Goal: Information Seeking & Learning: Learn about a topic

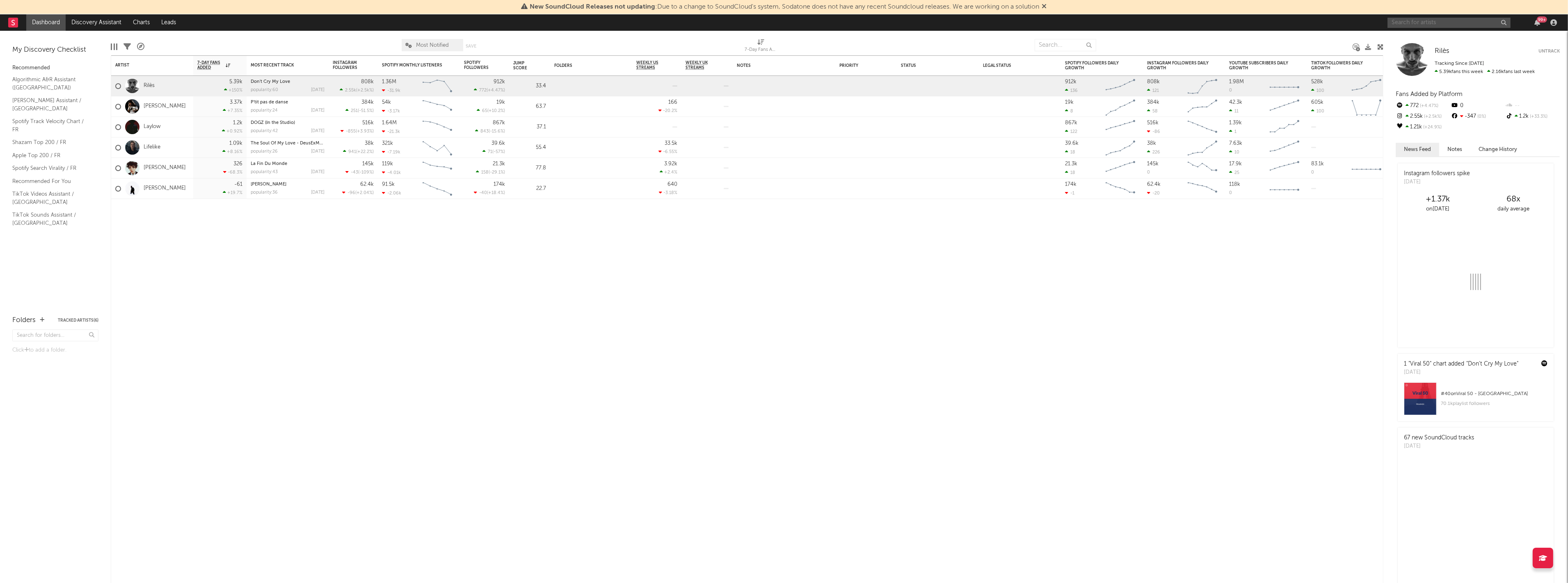
click at [1406, 24] on input "text" at bounding box center [1449, 23] width 123 height 10
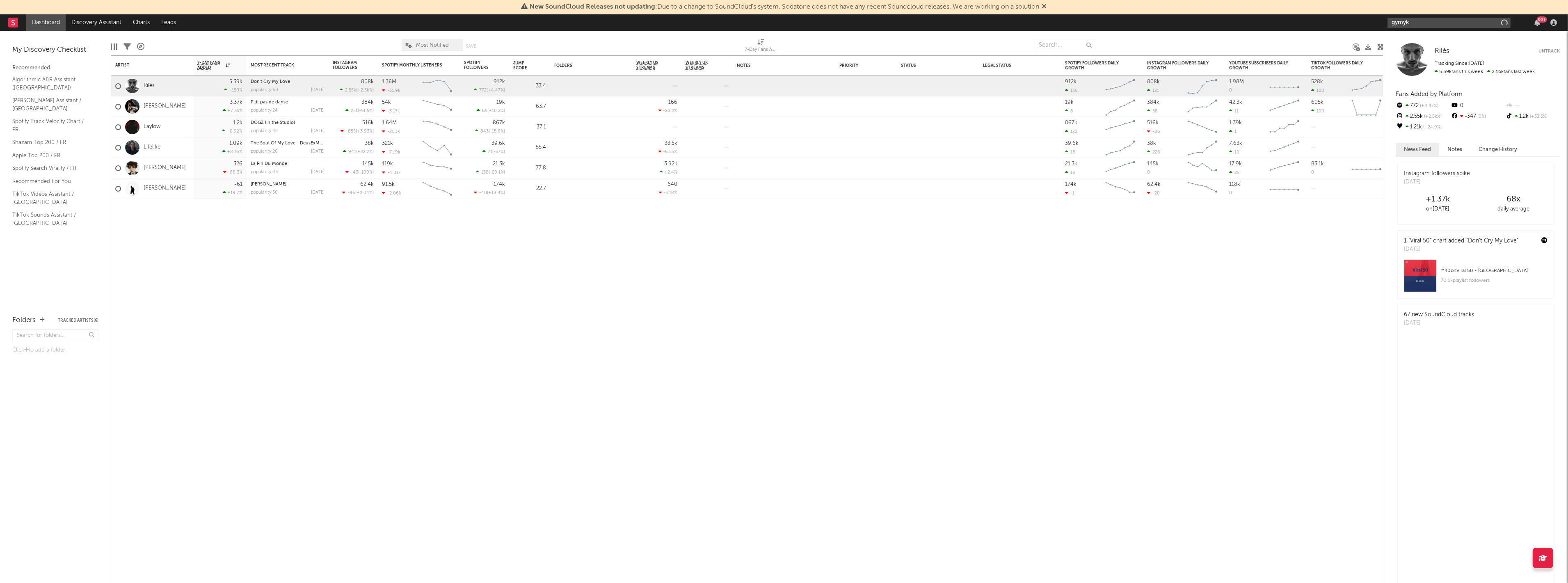
type input "gymyk"
click at [1436, 24] on input "gymyk" at bounding box center [1449, 23] width 123 height 10
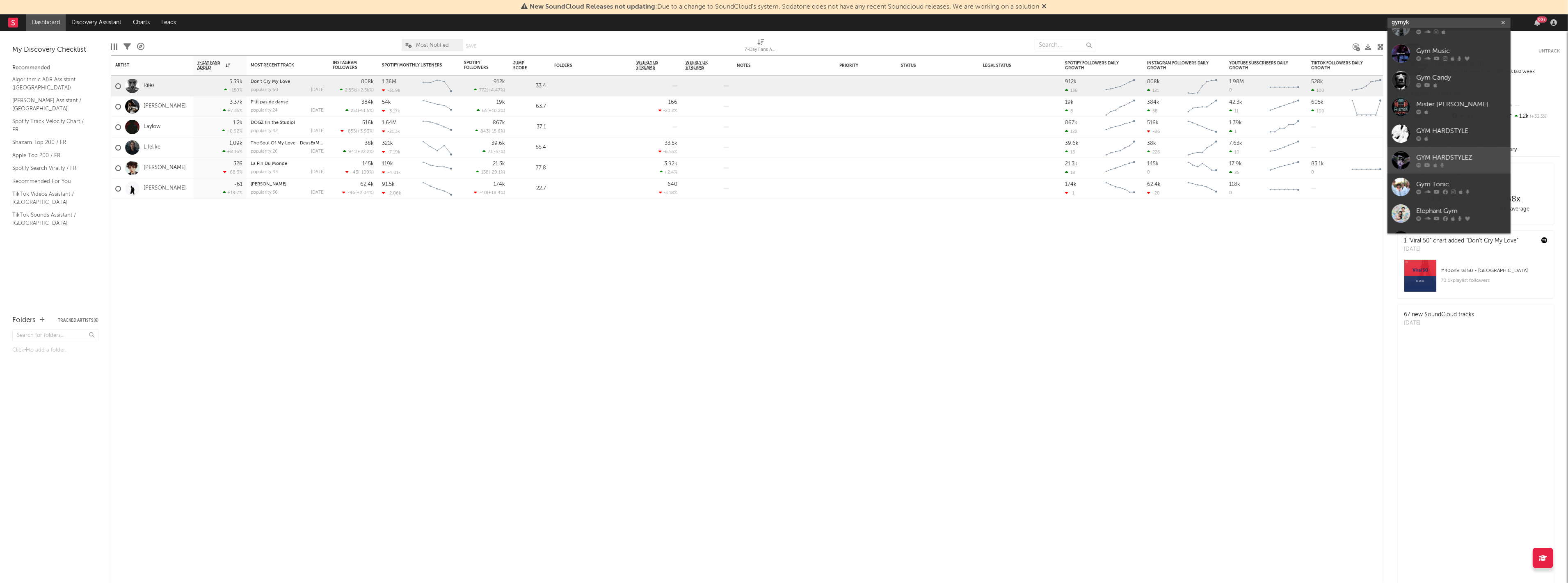
scroll to position [61, 0]
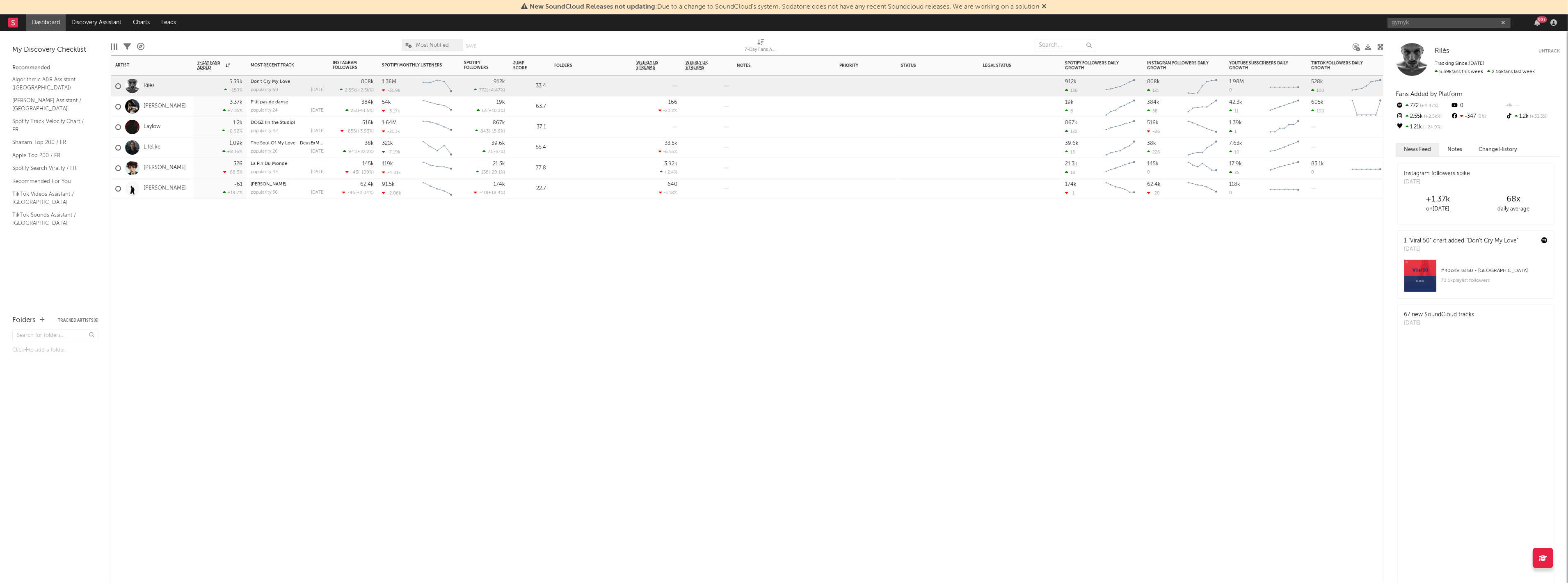
click at [1273, 331] on div "Artist Notifications 7-Day Fans Added WoW % Change Most Recent Track Popularity…" at bounding box center [747, 319] width 1273 height 528
click at [1482, 22] on input "gymyk" at bounding box center [1449, 23] width 123 height 10
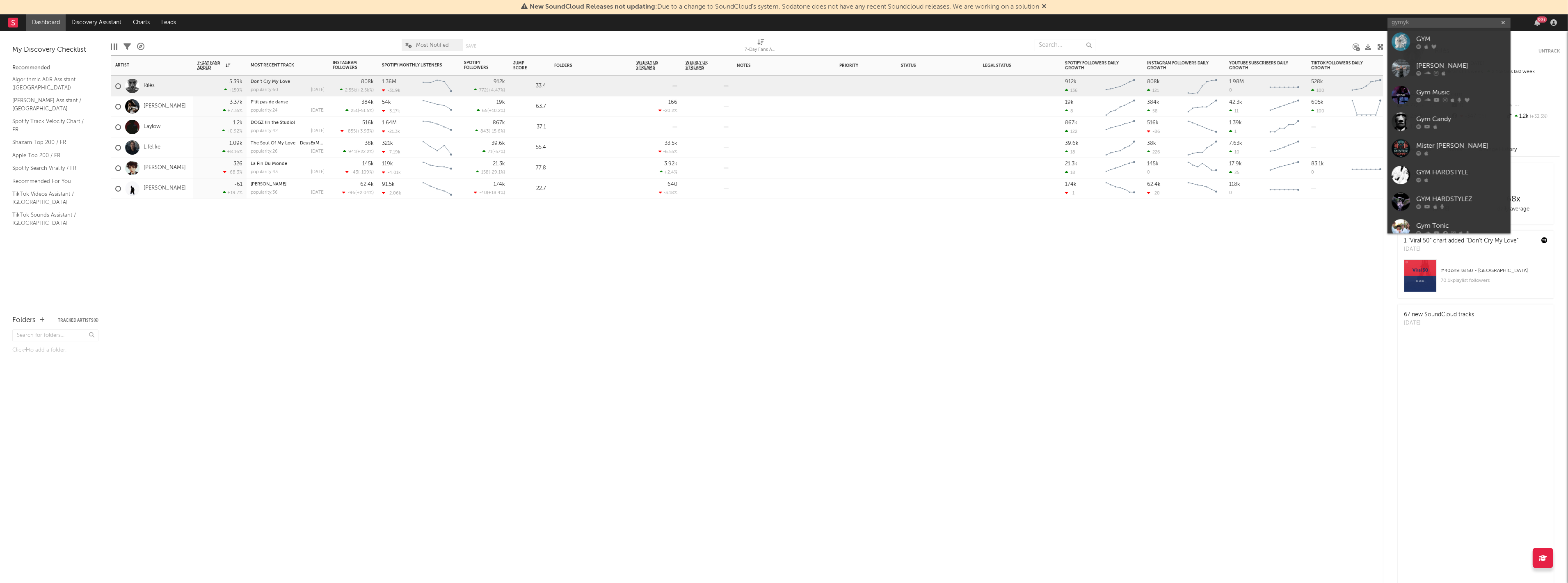
click at [566, 302] on div "Artist Notifications 7-Day Fans Added WoW % Change Most Recent Track Popularity…" at bounding box center [747, 319] width 1273 height 528
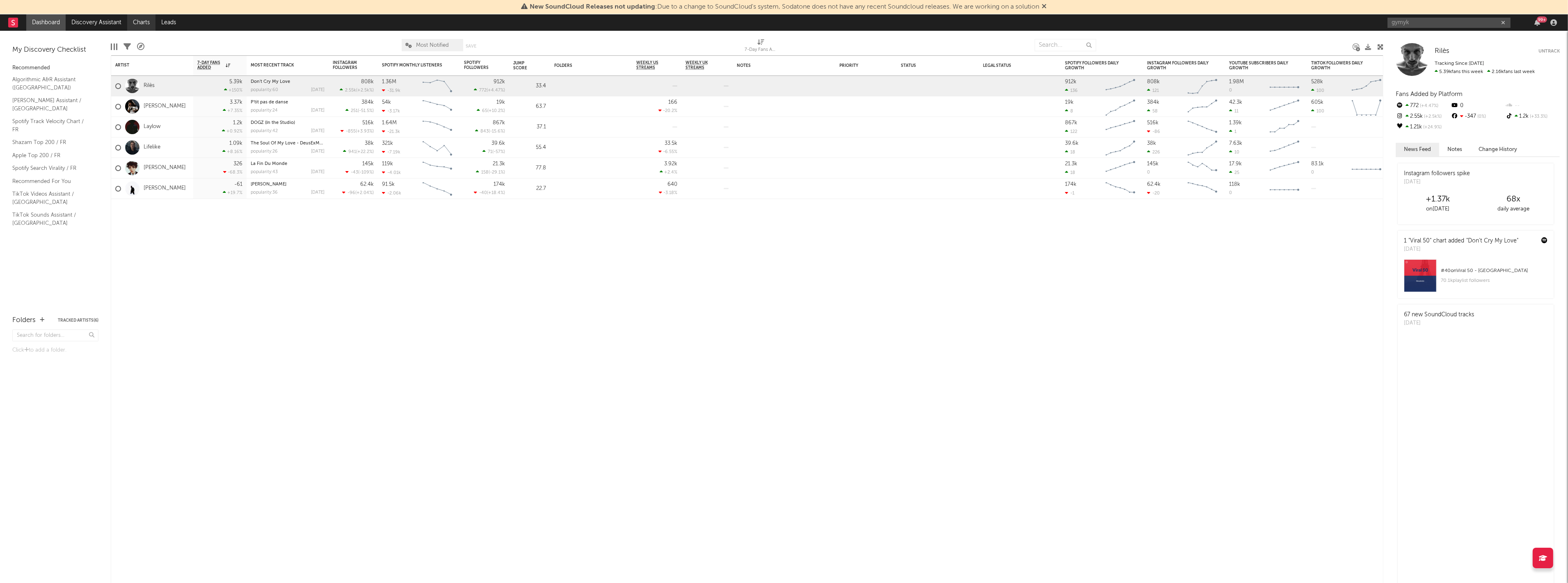
click at [144, 23] on link "Charts" at bounding box center [141, 23] width 29 height 16
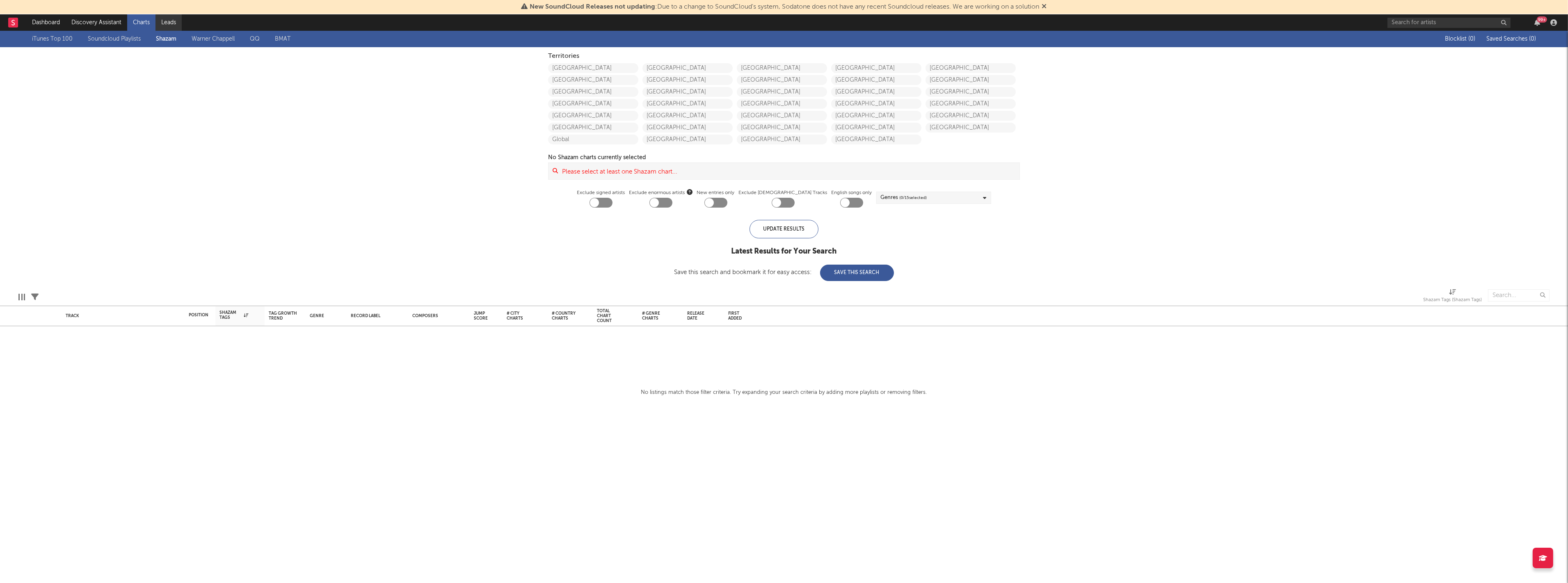
click at [169, 23] on link "Leads" at bounding box center [168, 23] width 26 height 16
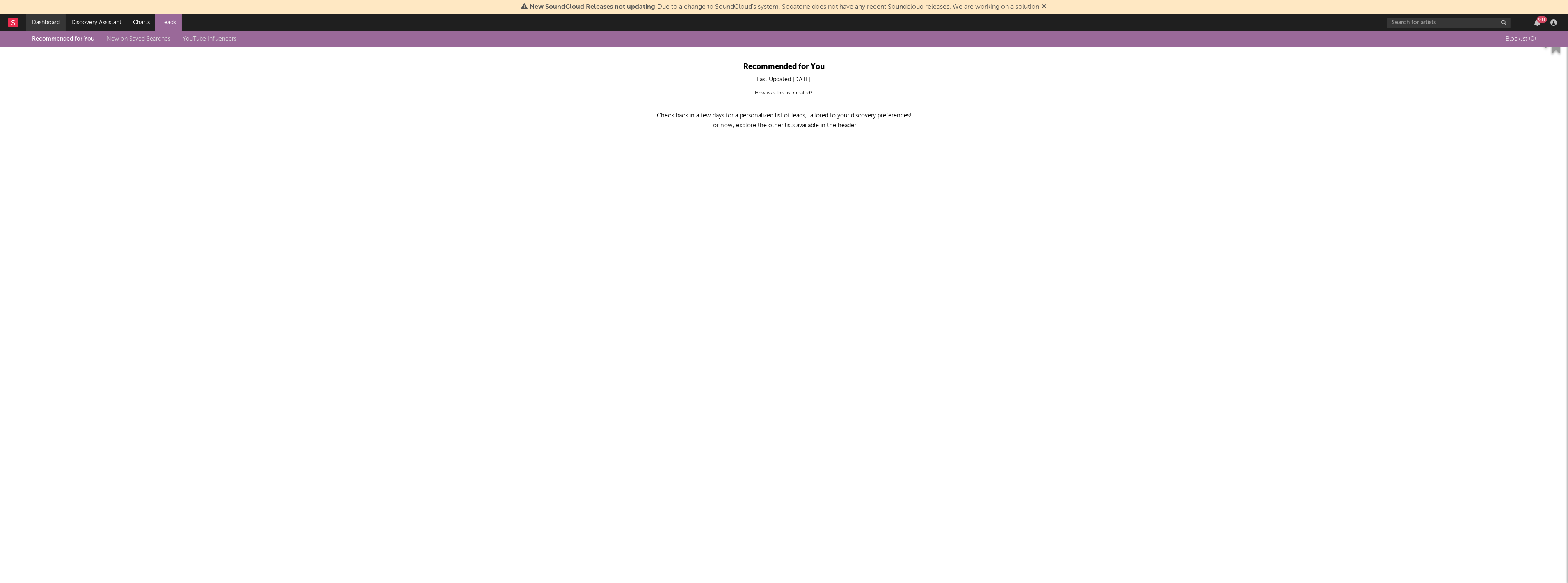
click at [46, 18] on link "Dashboard" at bounding box center [46, 23] width 40 height 16
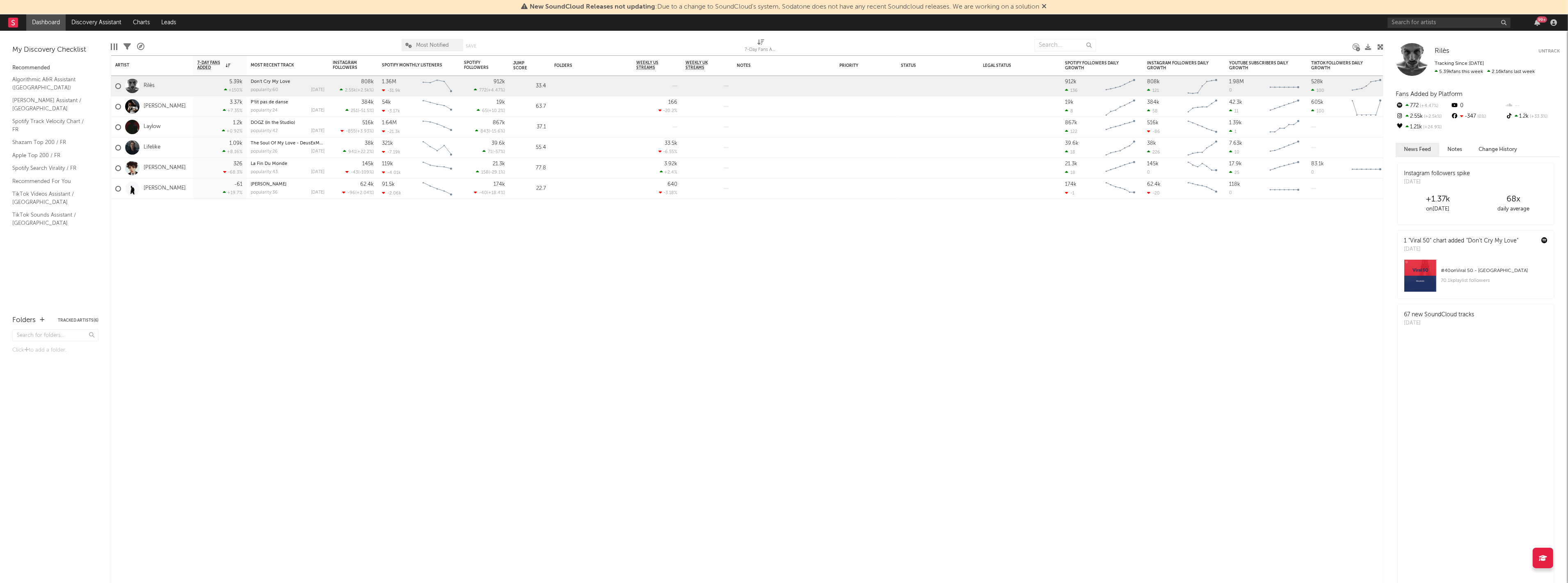
click at [79, 319] on button "Tracked Artists ( 6 )" at bounding box center [78, 320] width 41 height 4
click at [221, 257] on div "Artist Notifications 7-Day Fans Added WoW % Change Most Recent Track Popularity…" at bounding box center [747, 319] width 1273 height 528
drag, startPoint x: 221, startPoint y: 257, endPoint x: 191, endPoint y: 253, distance: 30.3
click at [191, 253] on div "Artist Notifications 7-Day Fans Added WoW % Change Most Recent Track Popularity…" at bounding box center [747, 319] width 1273 height 528
click at [1505, 19] on input "text" at bounding box center [1449, 23] width 123 height 10
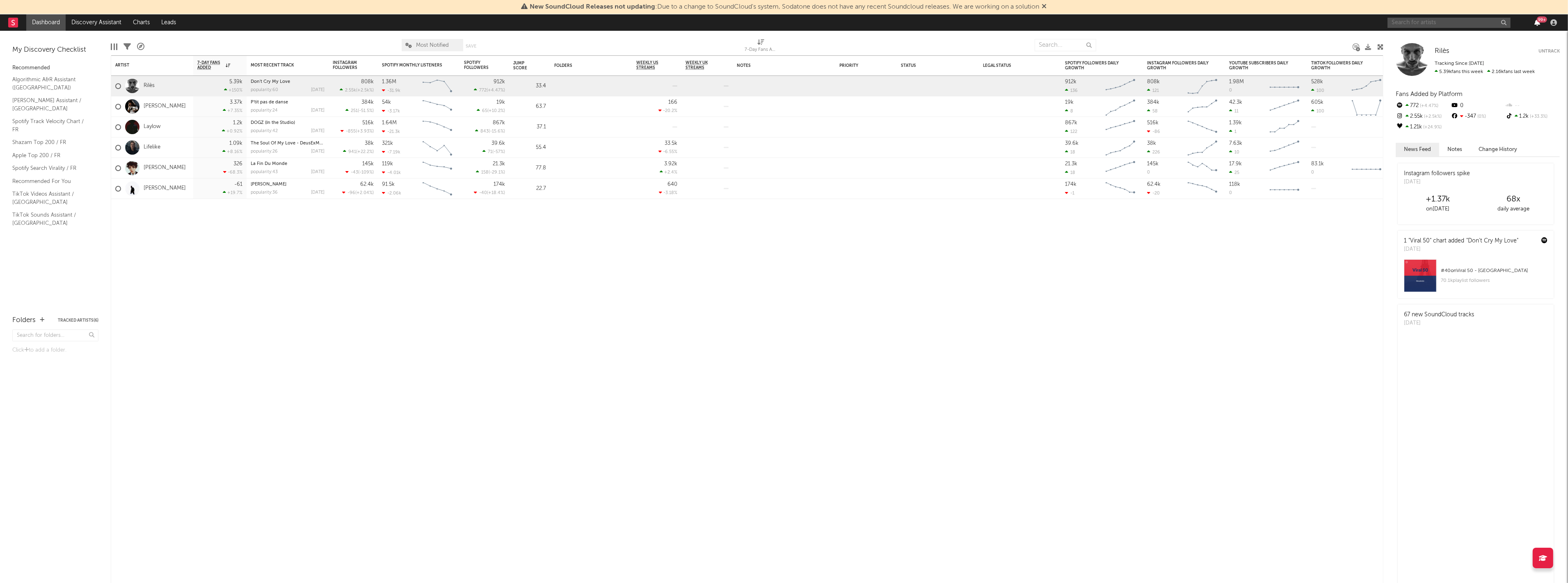
click at [1535, 21] on icon "button" at bounding box center [1537, 23] width 5 height 7
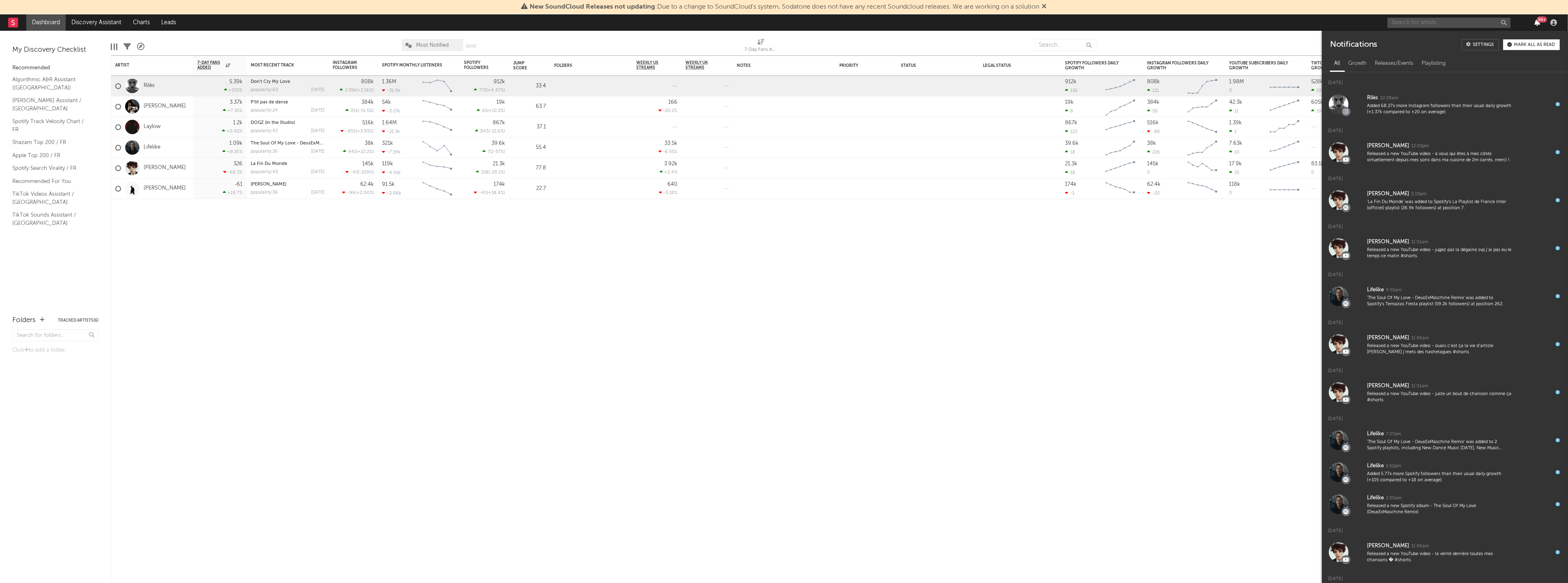
click at [1537, 22] on icon "button" at bounding box center [1537, 23] width 5 height 7
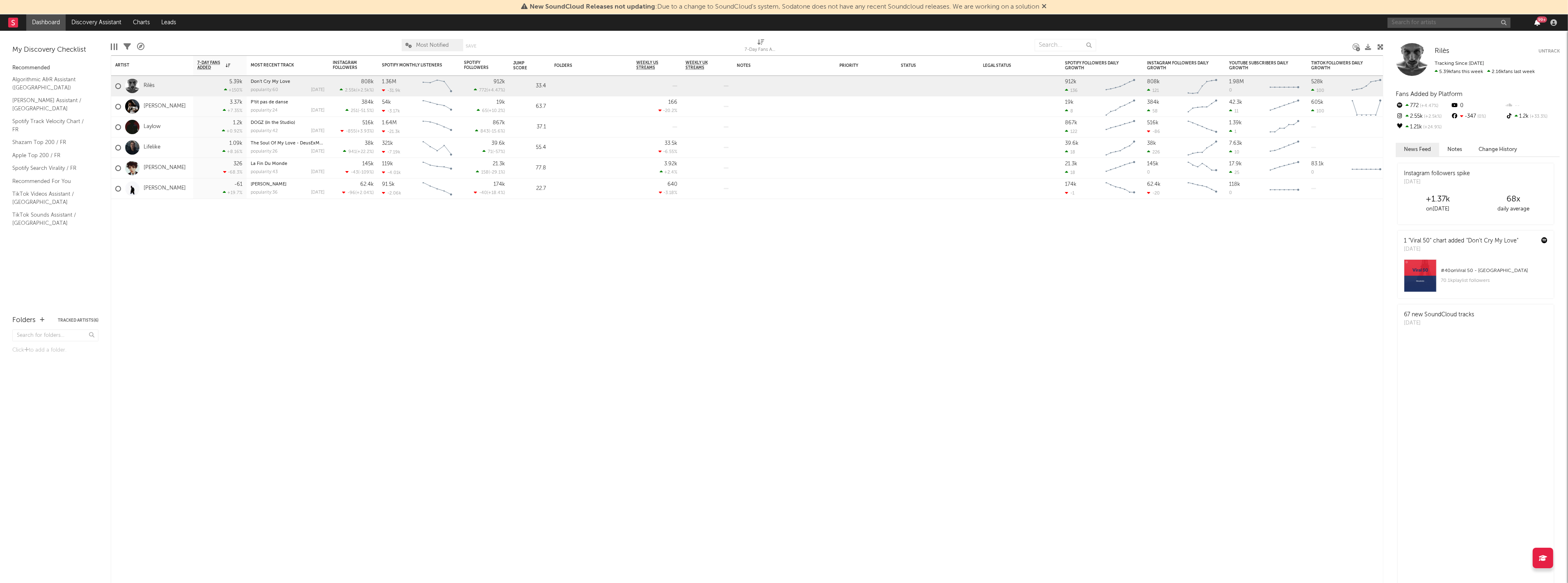
click at [1537, 22] on icon "button" at bounding box center [1537, 23] width 5 height 7
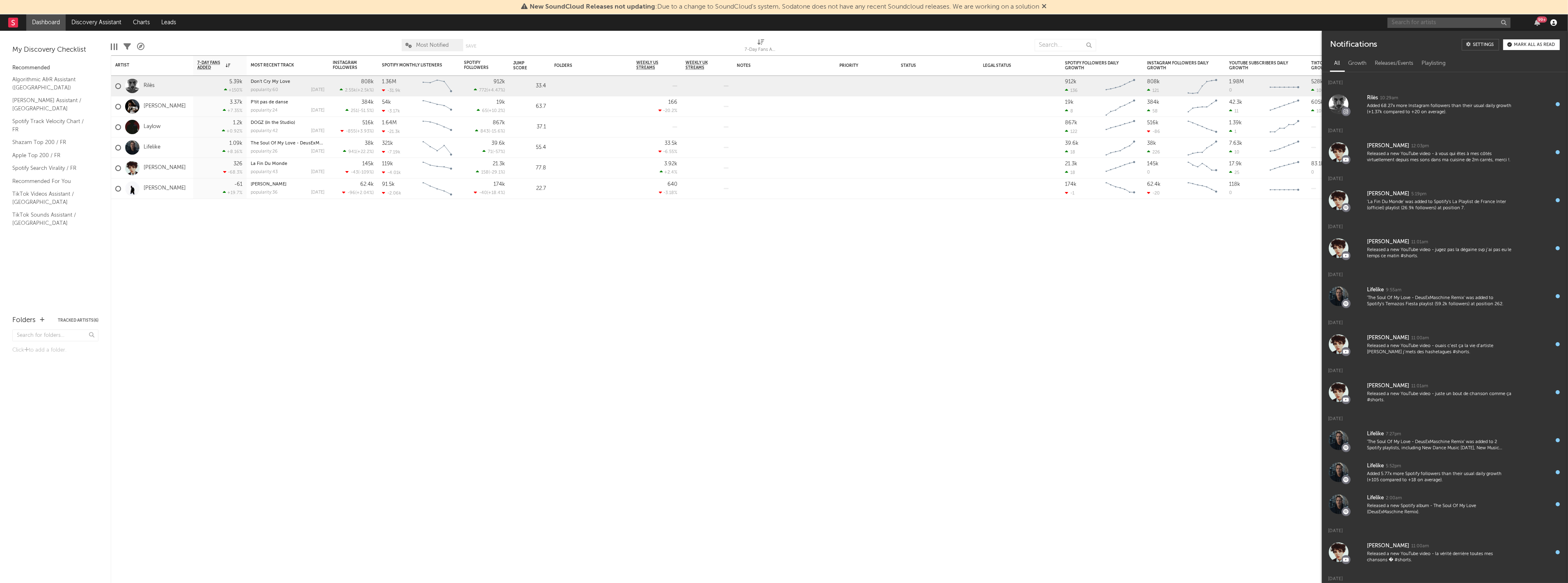
click at [1552, 19] on icon "button" at bounding box center [1553, 23] width 7 height 7
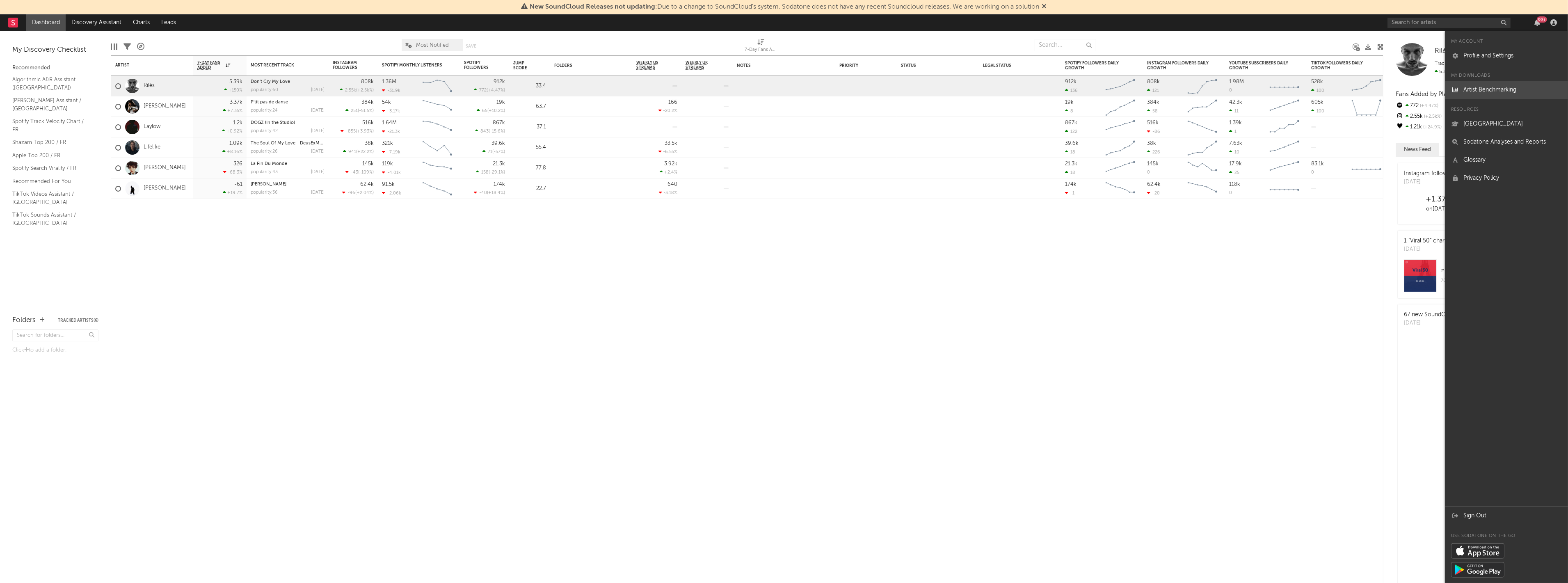
click at [1524, 93] on link "Artist Benchmarking" at bounding box center [1507, 90] width 123 height 18
click at [698, 306] on div "Artist Notifications 7-Day Fans Added WoW % Change Most Recent Track Popularity…" at bounding box center [747, 319] width 1273 height 528
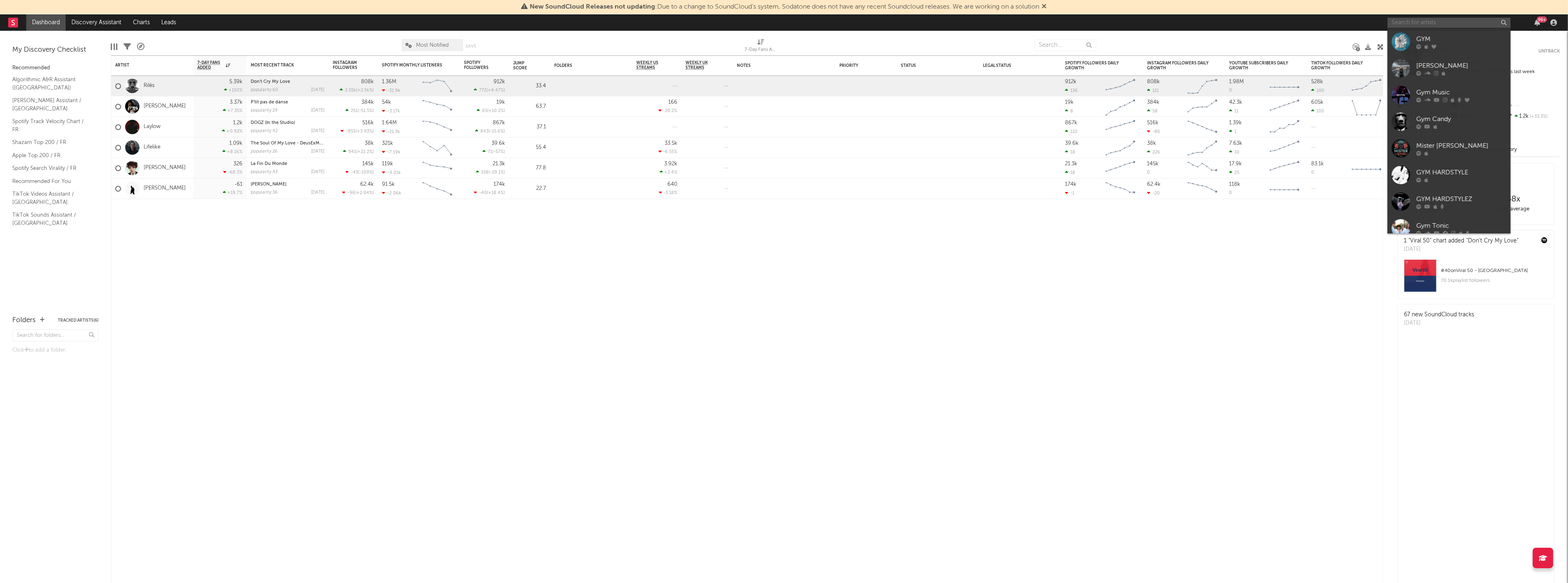
click at [1436, 22] on input "text" at bounding box center [1449, 23] width 123 height 10
type input "gymyk"
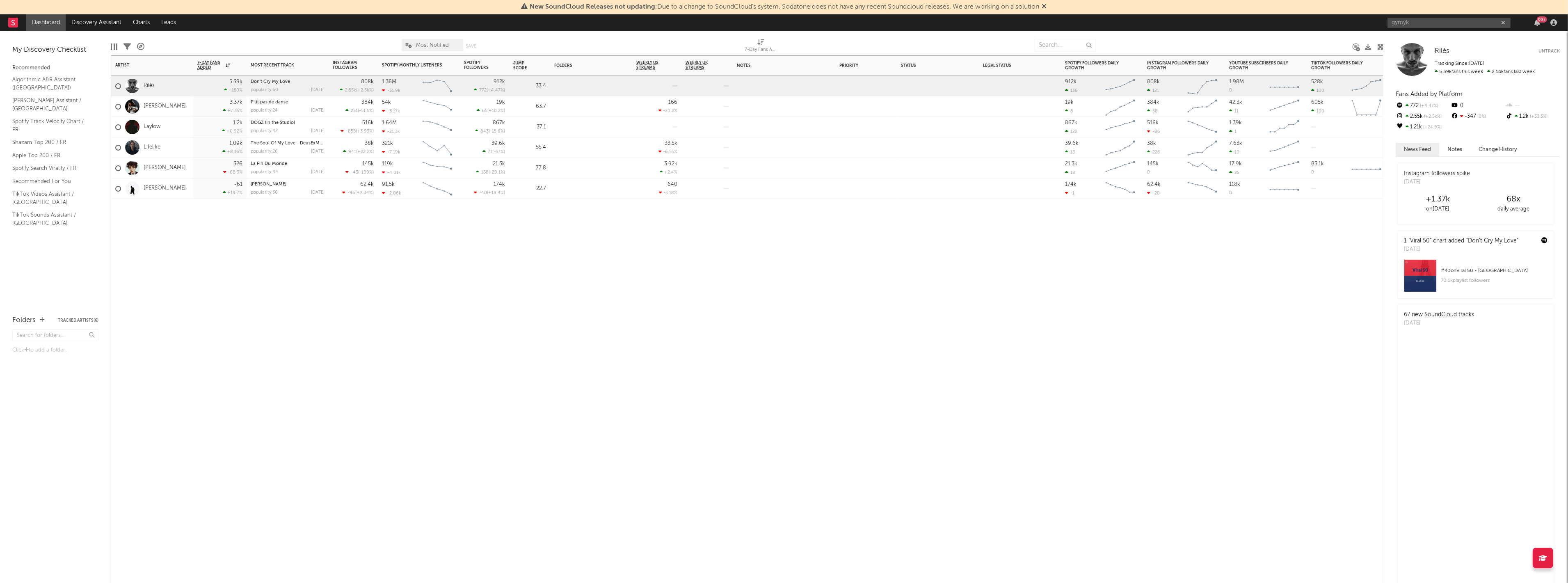
click at [1254, 431] on div "Artist Notifications 7-Day Fans Added WoW % Change Most Recent Track Popularity…" at bounding box center [747, 319] width 1273 height 528
click at [150, 145] on link "Lifelike" at bounding box center [152, 147] width 17 height 7
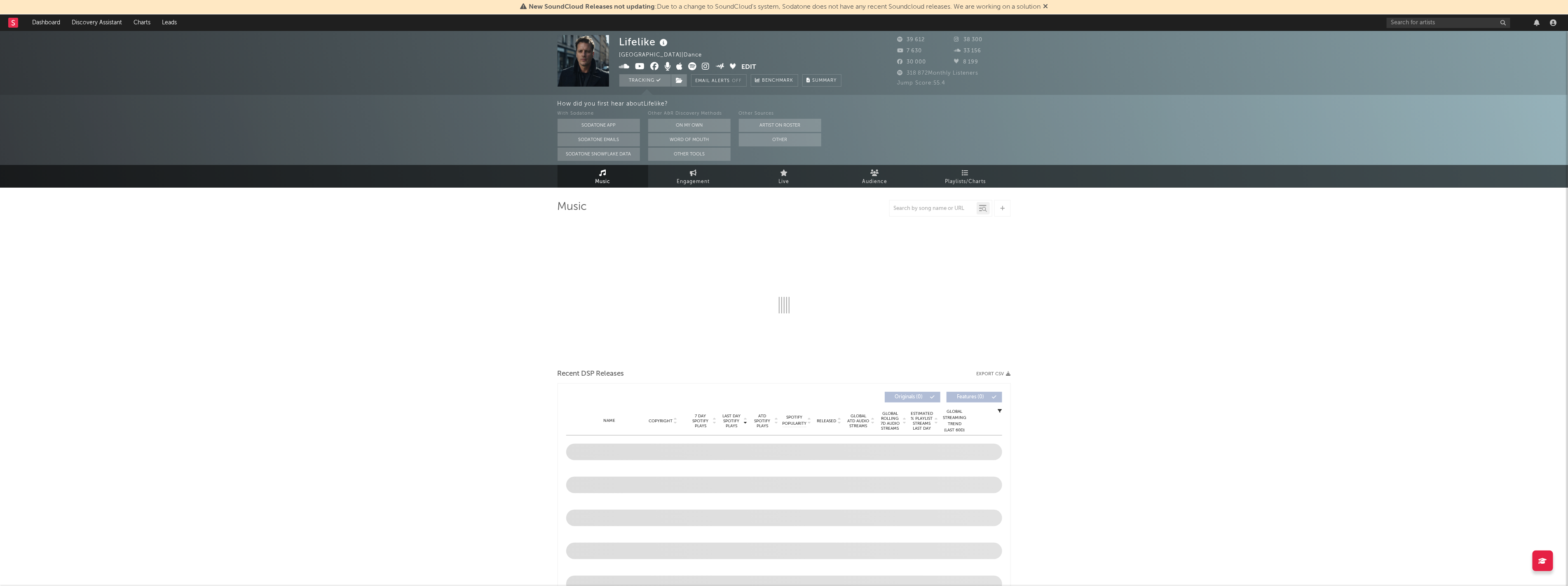
select select "6m"
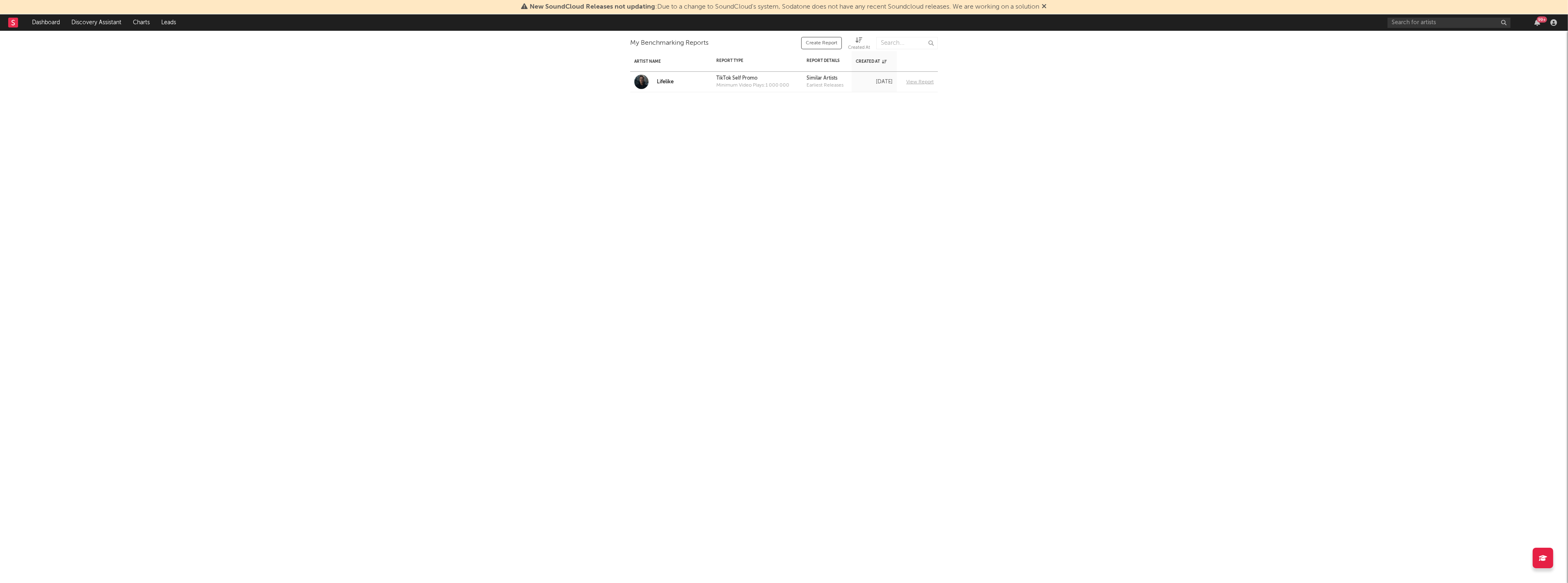
drag, startPoint x: 744, startPoint y: 85, endPoint x: 595, endPoint y: 182, distance: 177.8
click at [593, 184] on div "Artist Name Report Type Benchmark Threshold Report Details Track Priority Creat…" at bounding box center [784, 113] width 1568 height 164
click at [1539, 23] on icon "button" at bounding box center [1537, 23] width 5 height 7
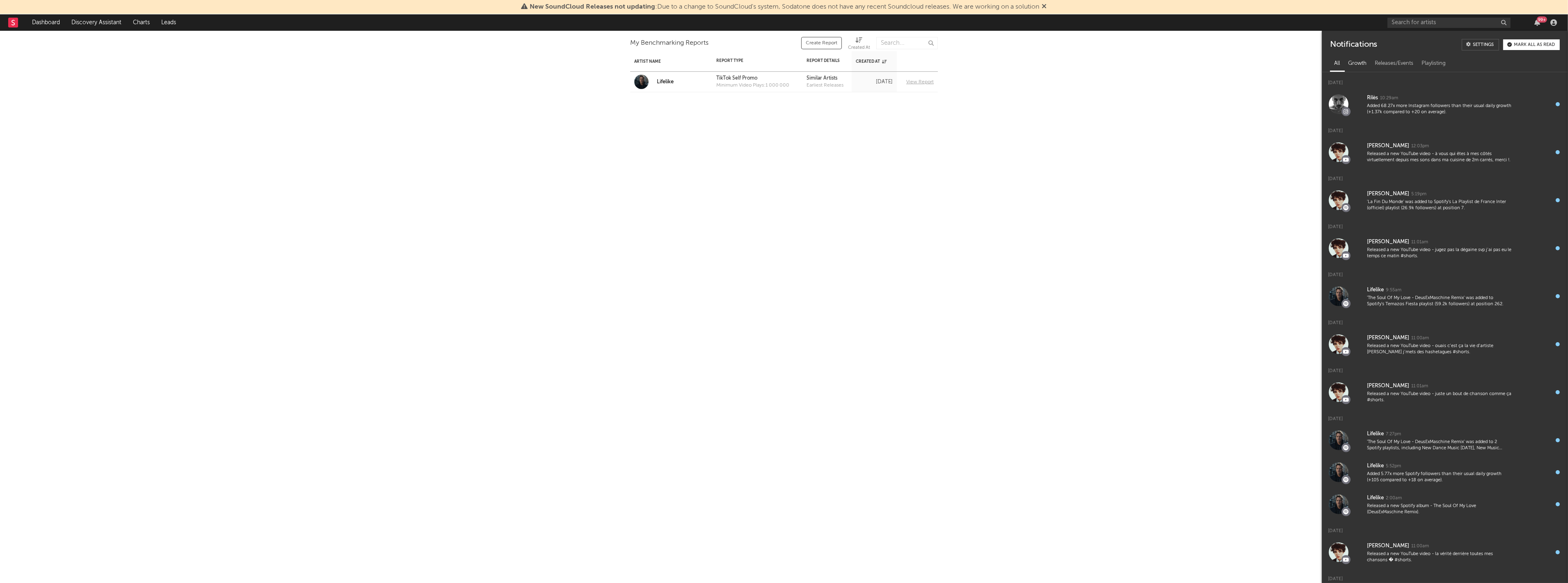
click at [1363, 66] on div "Growth" at bounding box center [1357, 63] width 27 height 14
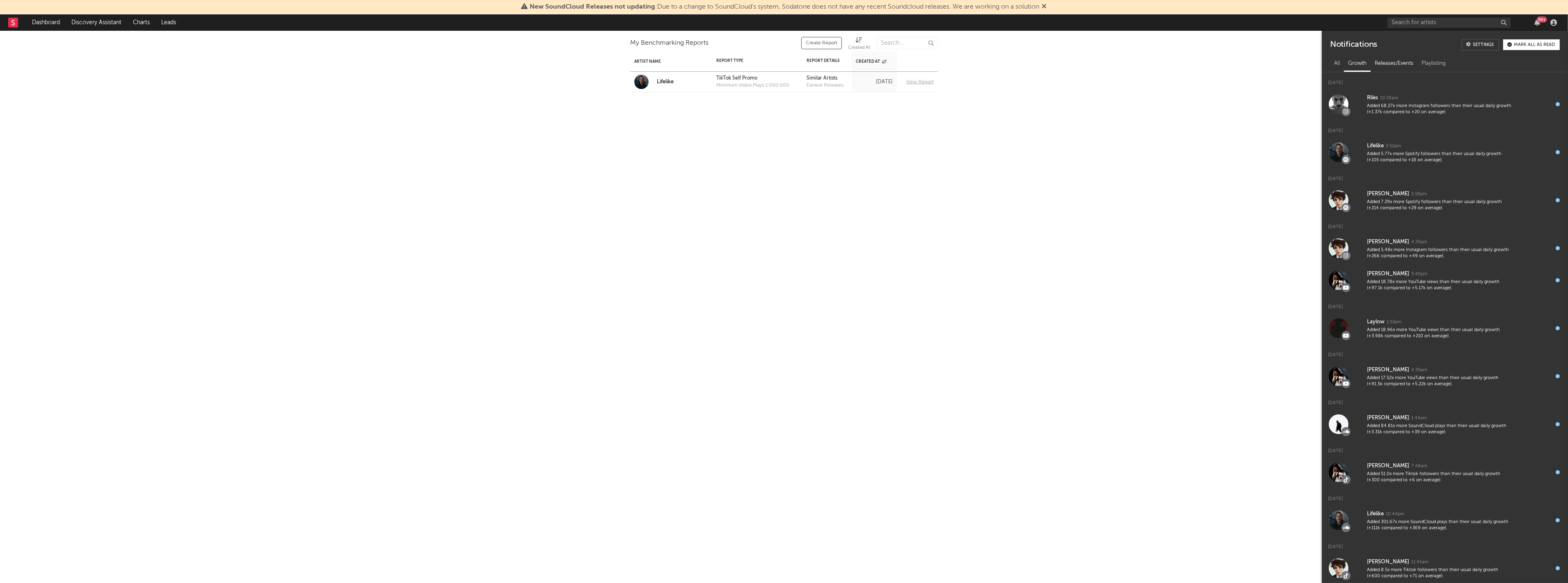
click at [1393, 63] on div "Releases/Events" at bounding box center [1394, 63] width 47 height 14
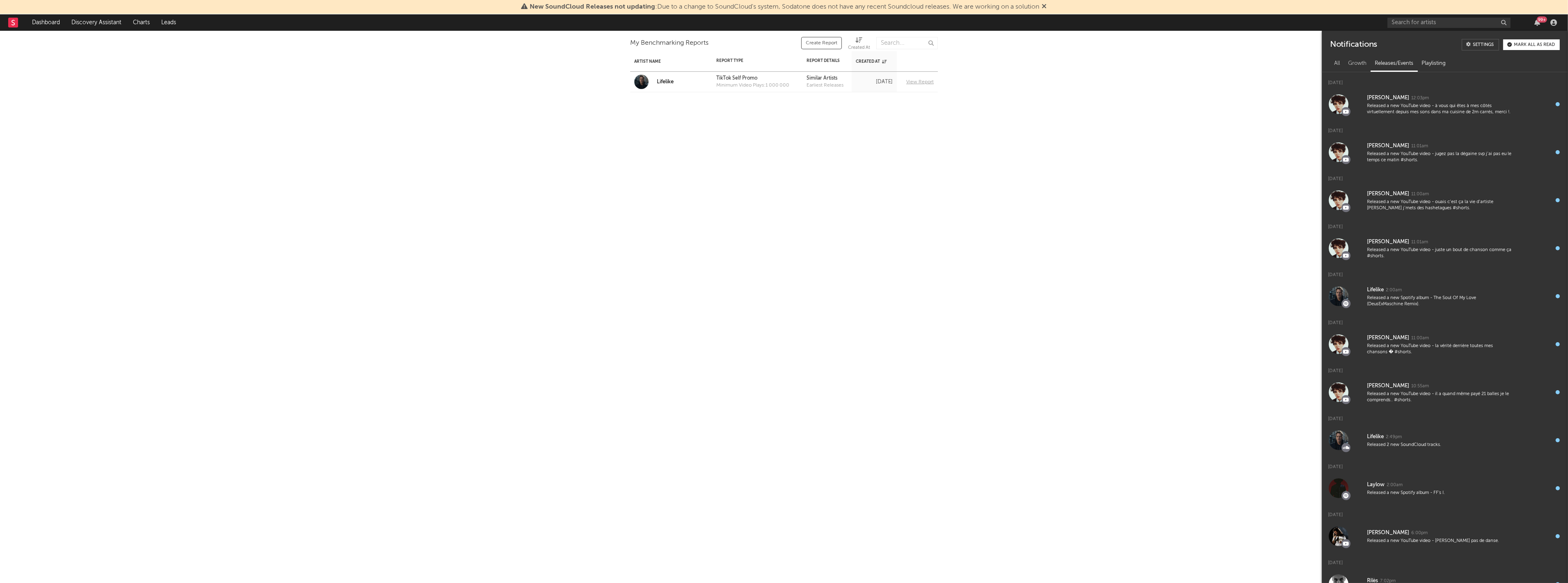
click at [1424, 63] on div "Playlisting" at bounding box center [1433, 63] width 32 height 14
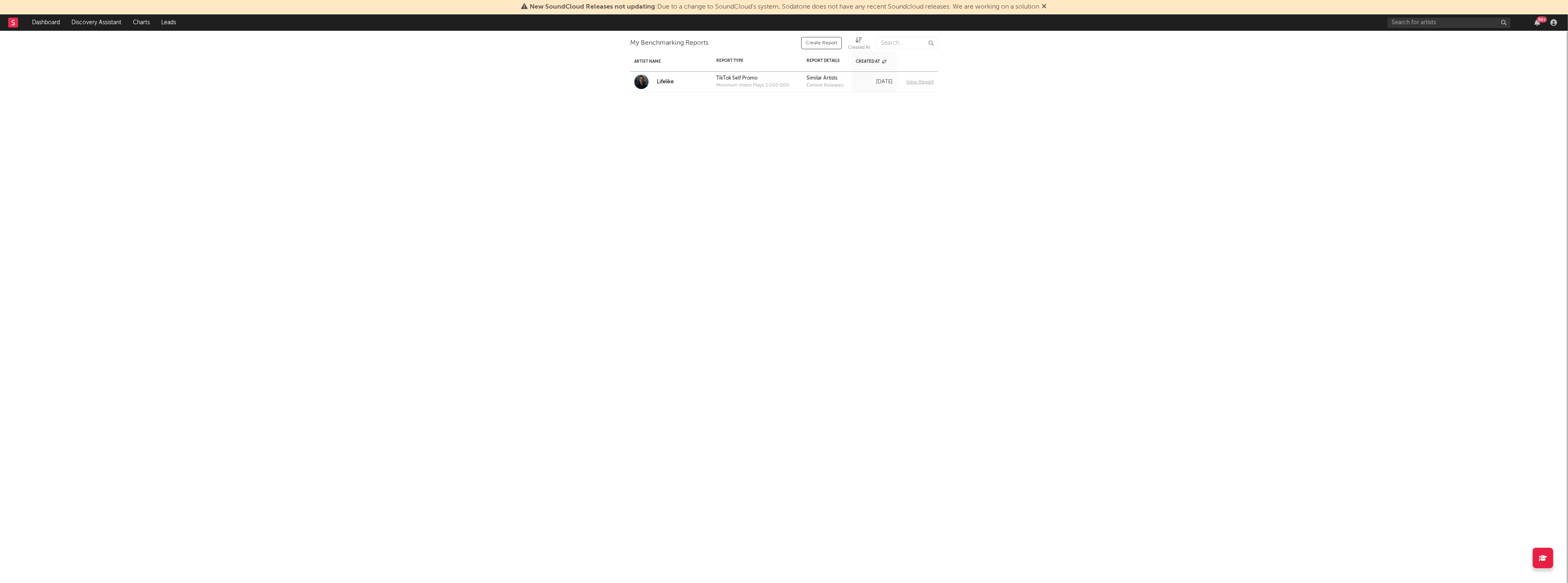
click at [1194, 138] on div "Artist Name Report Type Benchmark Threshold Report Details Track Priority Creat…" at bounding box center [784, 113] width 1568 height 164
click at [1533, 23] on div "99 +" at bounding box center [1537, 23] width 12 height 7
click at [1536, 23] on icon "button" at bounding box center [1537, 23] width 5 height 7
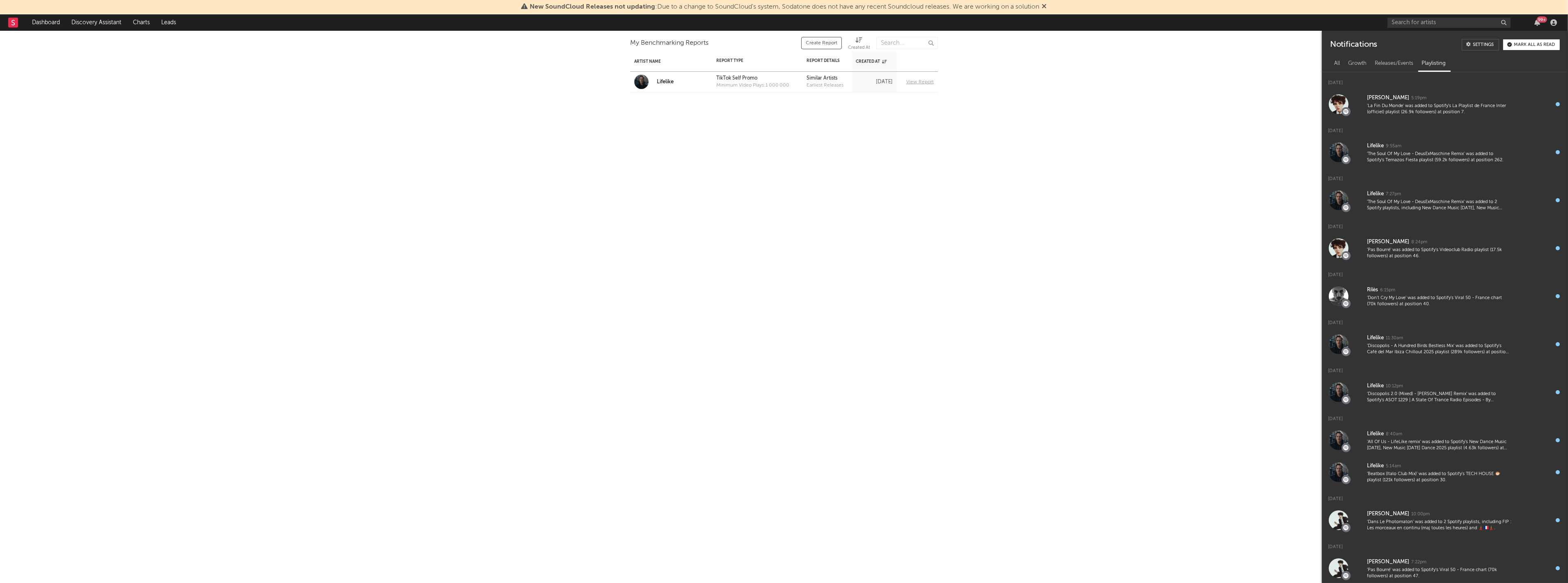
click at [1547, 49] on button "Mark all as read" at bounding box center [1531, 45] width 57 height 11
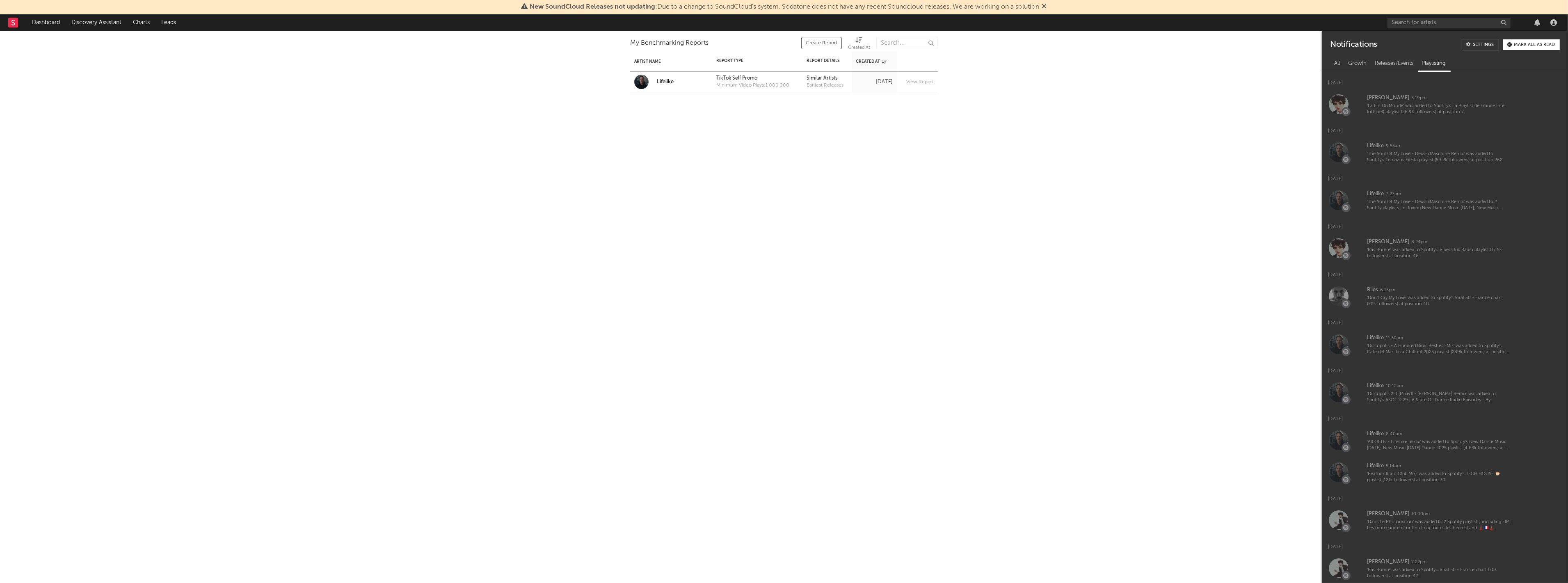
click at [1021, 299] on div "Artist Name Report Type Benchmark Threshold Report Details Track Priority Creat…" at bounding box center [784, 307] width 1568 height 552
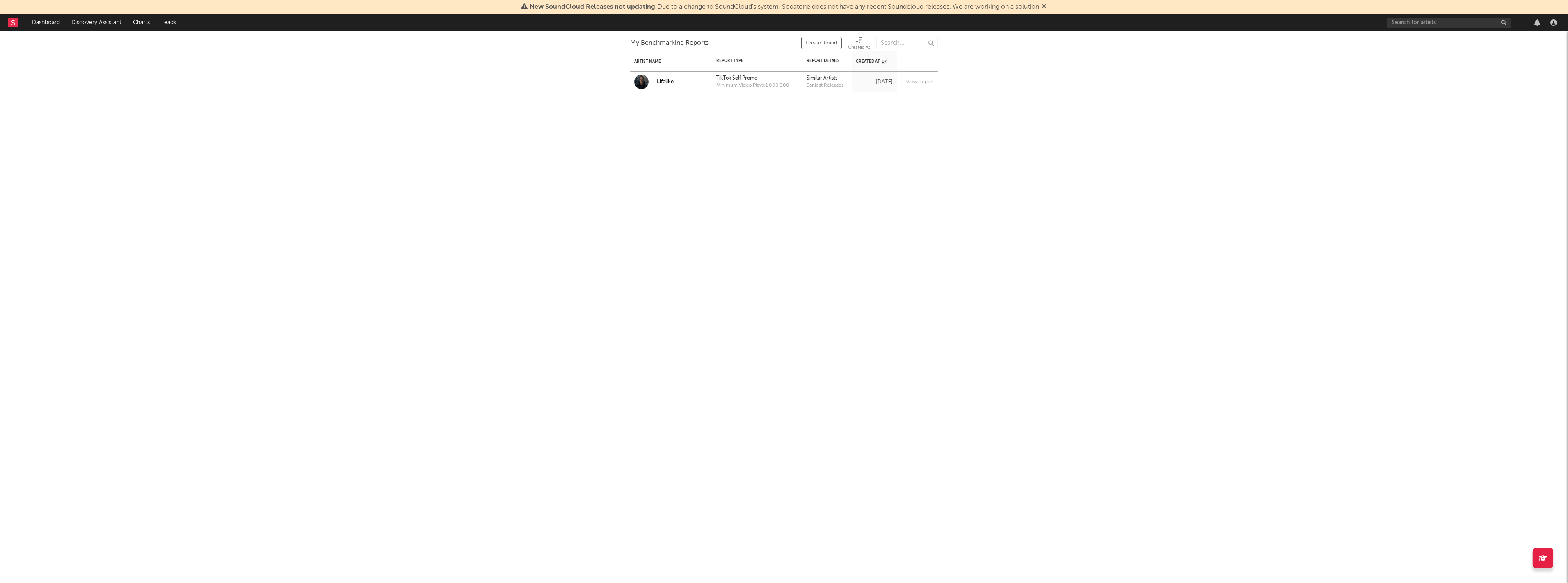
click at [1549, 23] on div at bounding box center [1553, 23] width 12 height 7
click at [16, 26] on rect at bounding box center [13, 23] width 10 height 10
